Goal: Task Accomplishment & Management: Manage account settings

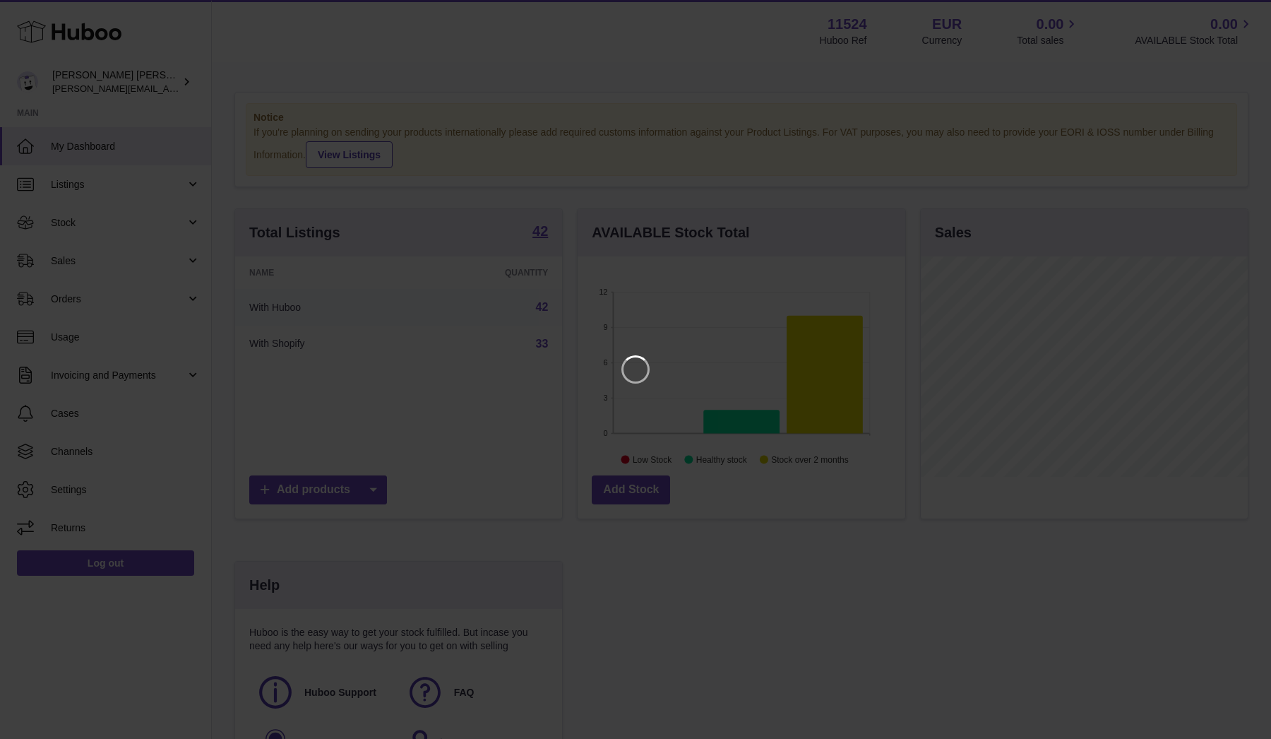
scroll to position [220, 328]
click at [1232, 12] on icon "Close" at bounding box center [1234, 12] width 17 height 17
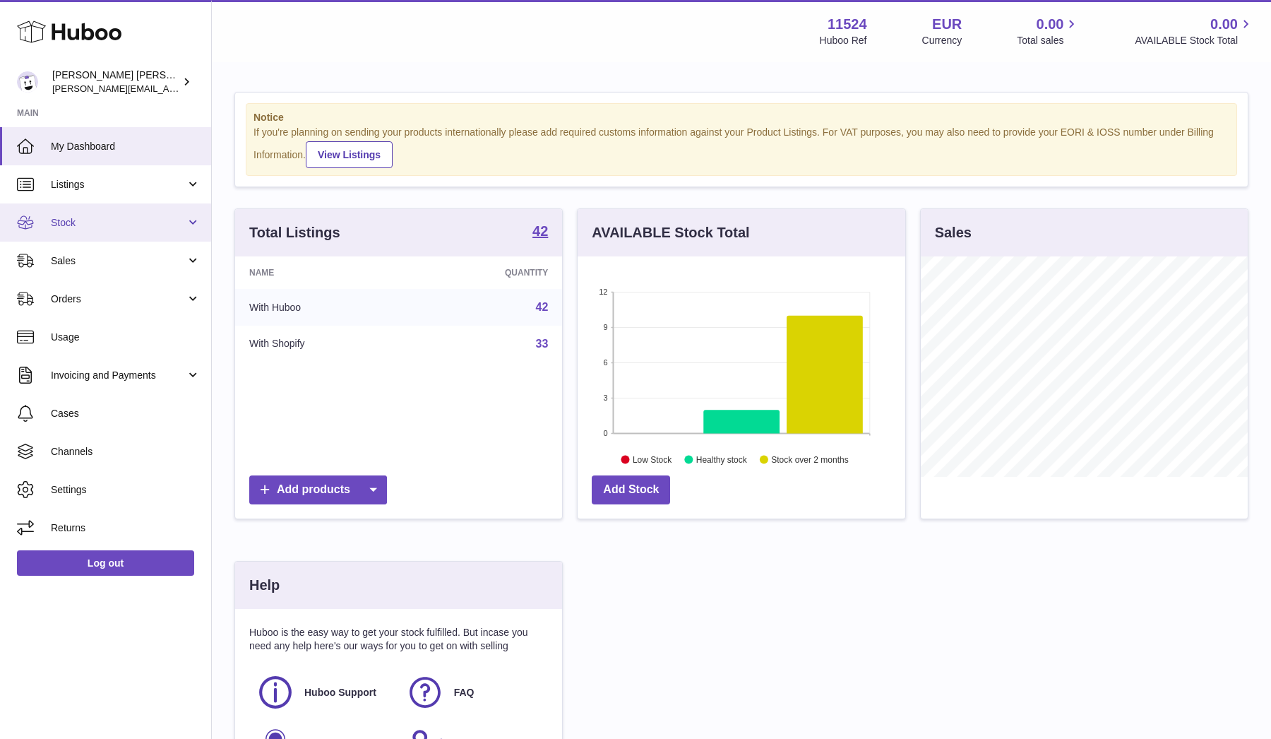
click at [96, 226] on span "Stock" at bounding box center [118, 222] width 135 height 13
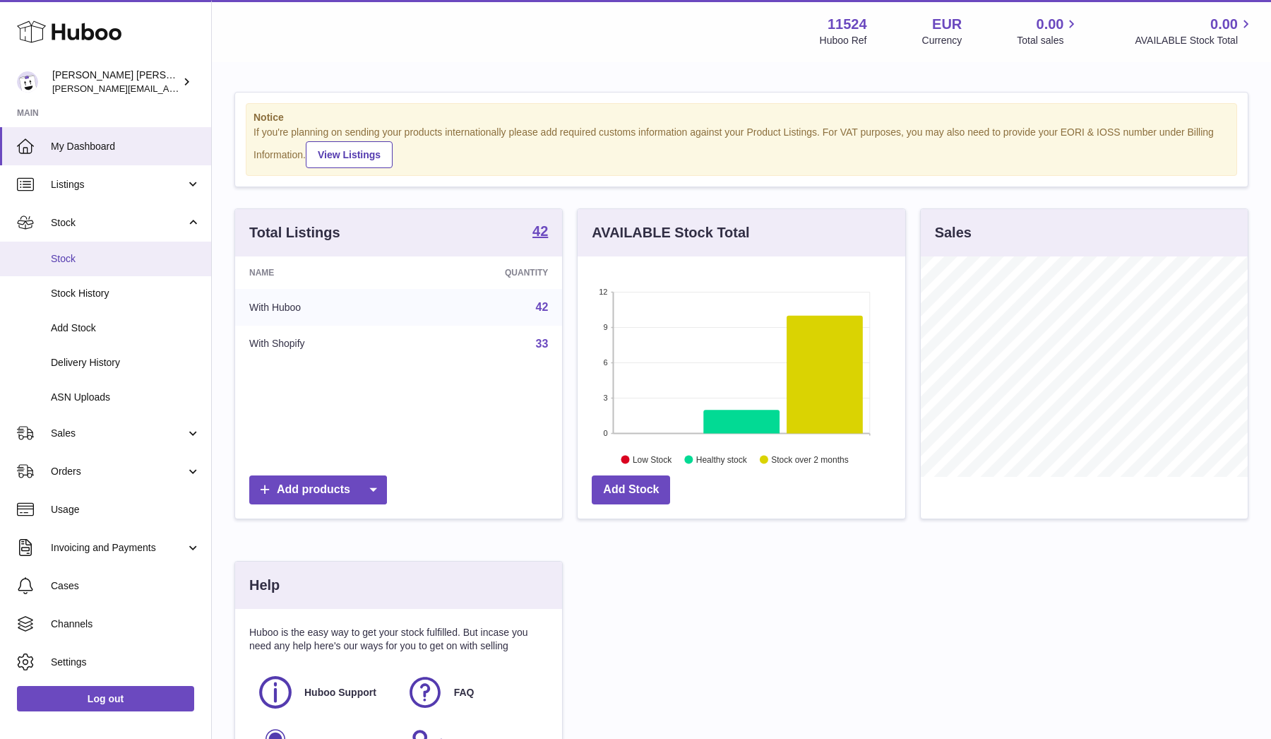
click at [93, 255] on span "Stock" at bounding box center [126, 258] width 150 height 13
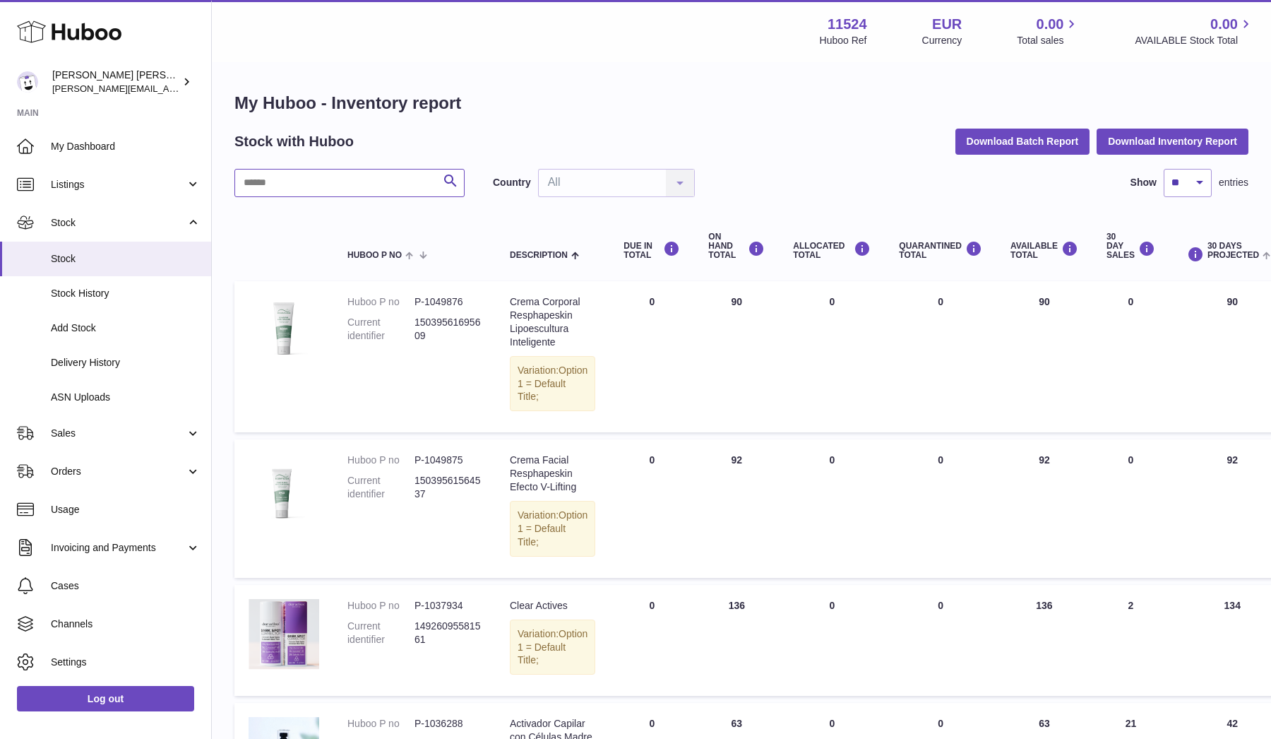
click at [347, 184] on input "text" at bounding box center [349, 183] width 230 height 28
type input "***"
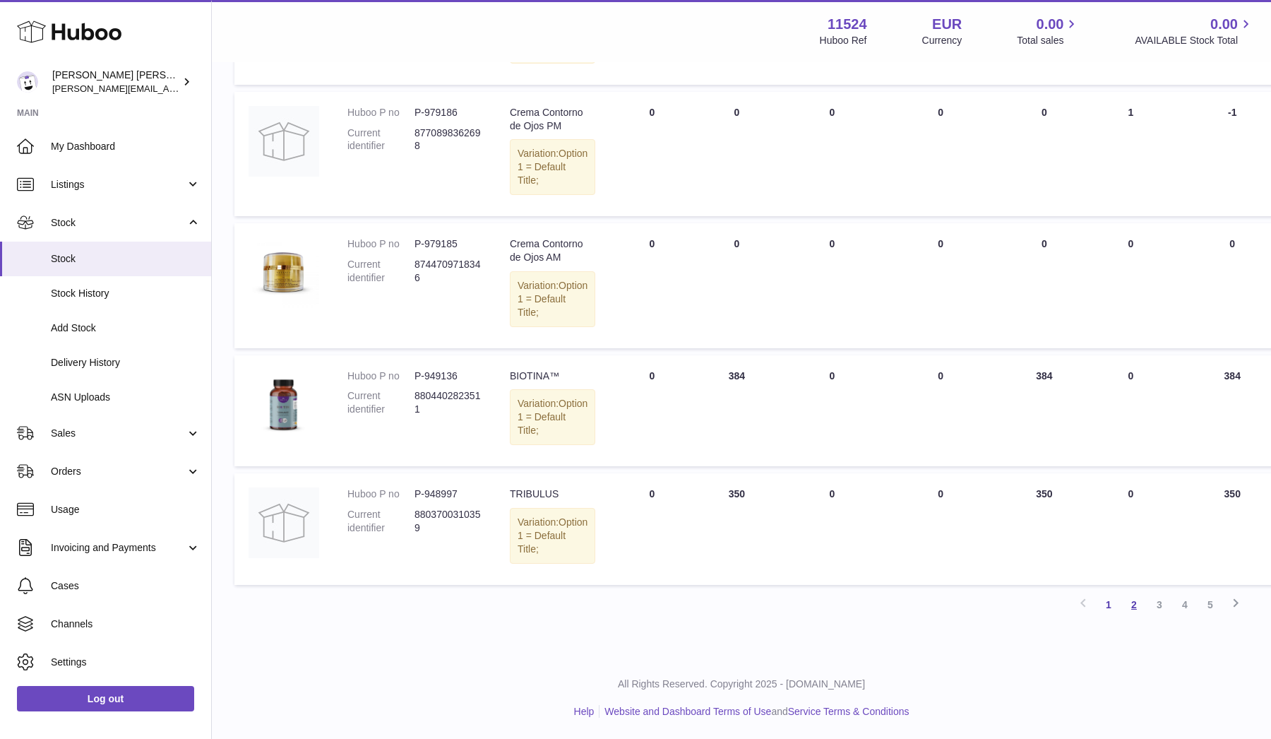
click at [1133, 604] on link "2" at bounding box center [1133, 604] width 25 height 25
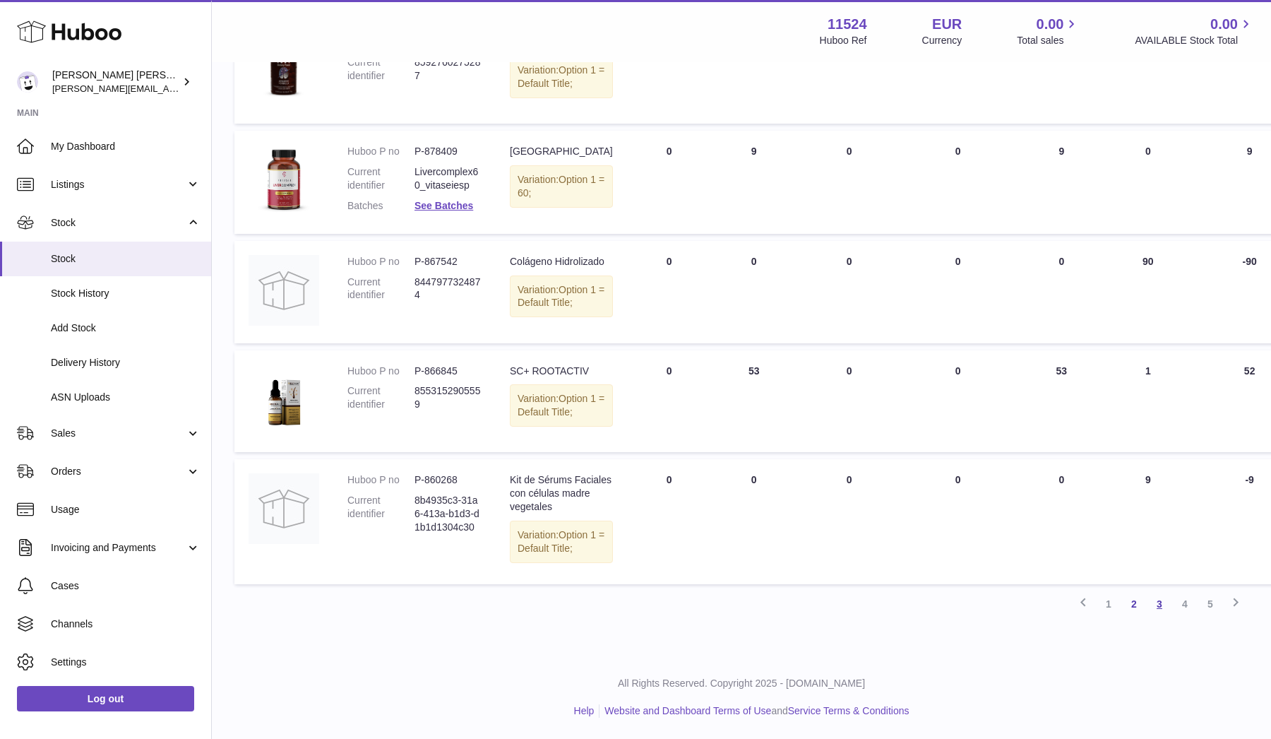
click at [1154, 602] on link "3" at bounding box center [1159, 603] width 25 height 25
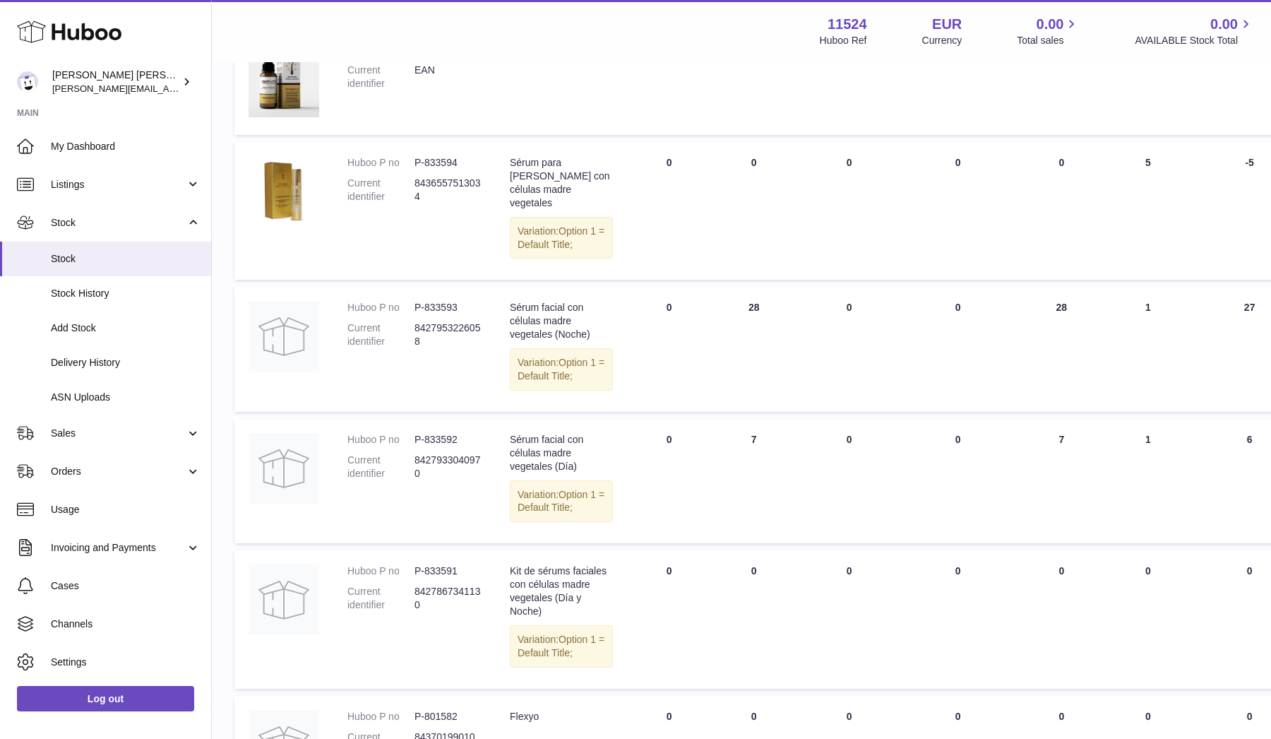
scroll to position [515, 0]
